Goal: Transaction & Acquisition: Purchase product/service

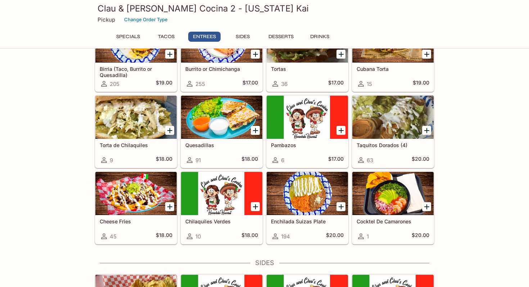
scroll to position [367, 0]
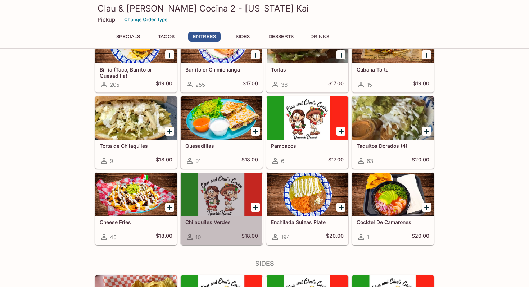
click at [197, 221] on h5 "Chilaquiles Verdes" at bounding box center [221, 222] width 73 height 6
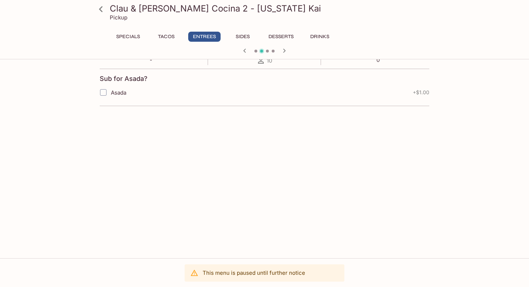
scroll to position [143, 0]
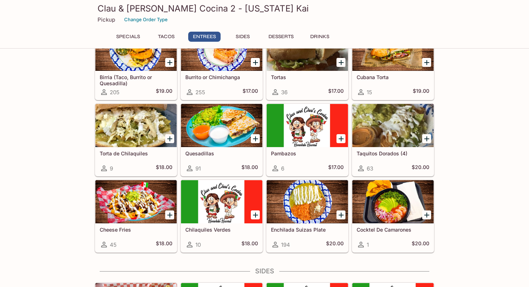
scroll to position [373, 0]
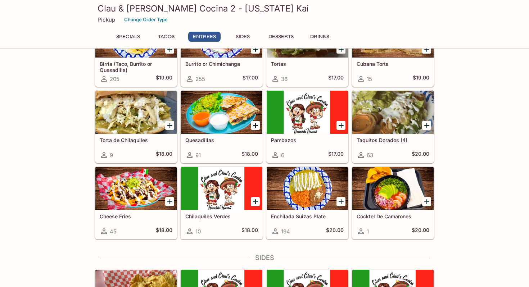
click at [292, 178] on div at bounding box center [307, 188] width 81 height 43
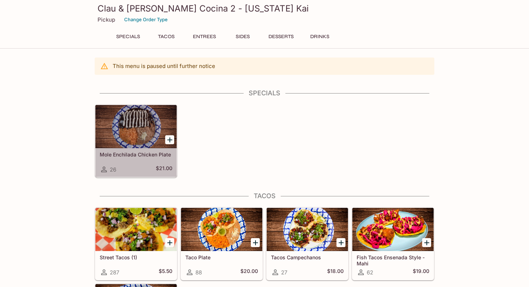
click at [118, 138] on div at bounding box center [135, 126] width 81 height 43
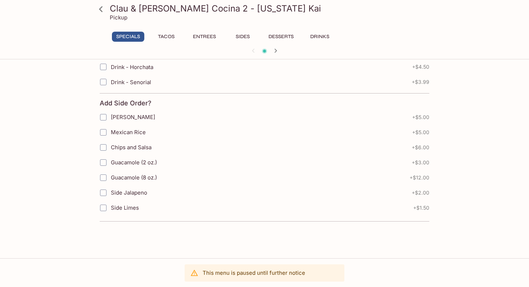
scroll to position [254, 0]
